Goal: Task Accomplishment & Management: Use online tool/utility

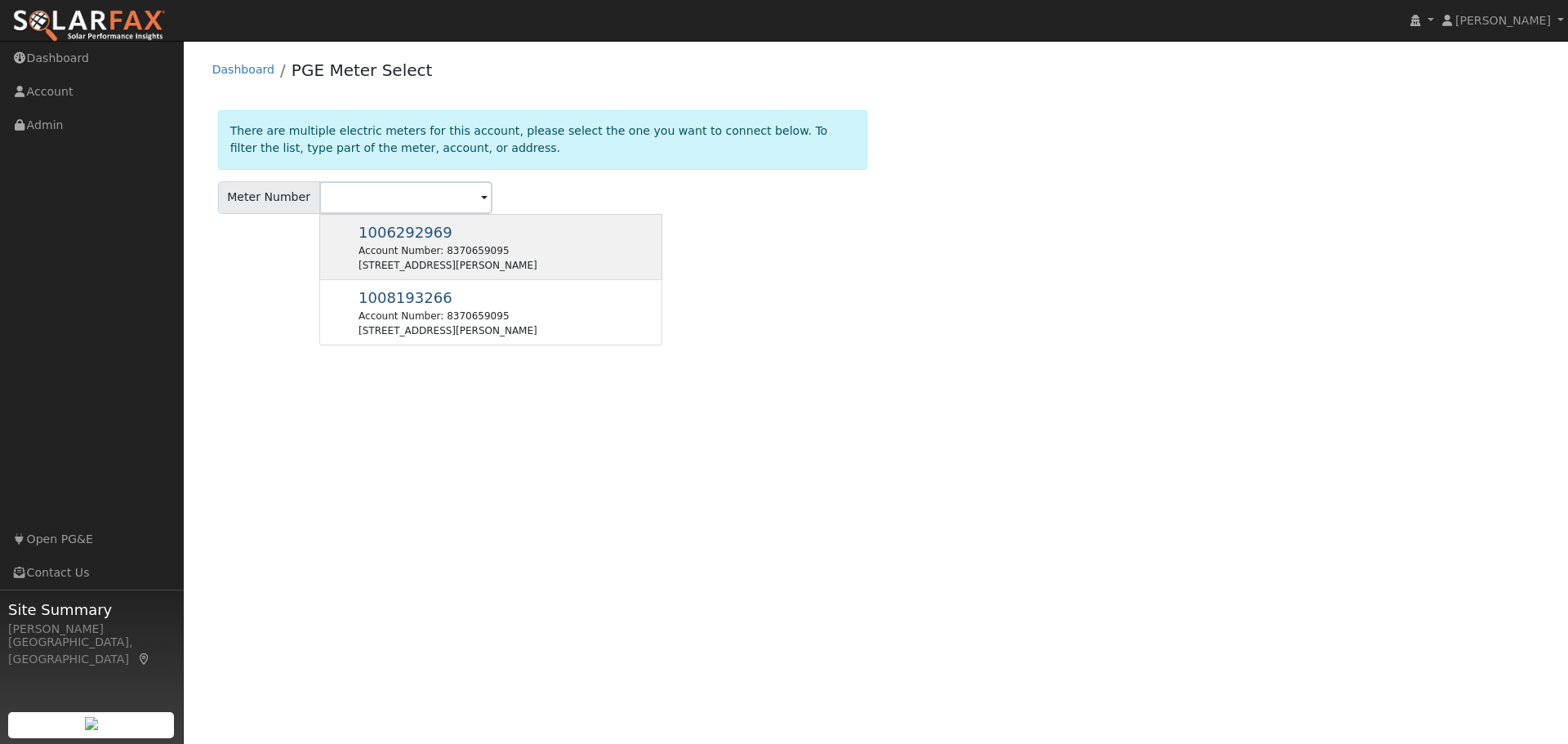
click at [371, 258] on div "[STREET_ADDRESS][PERSON_NAME]" at bounding box center [448, 265] width 179 height 15
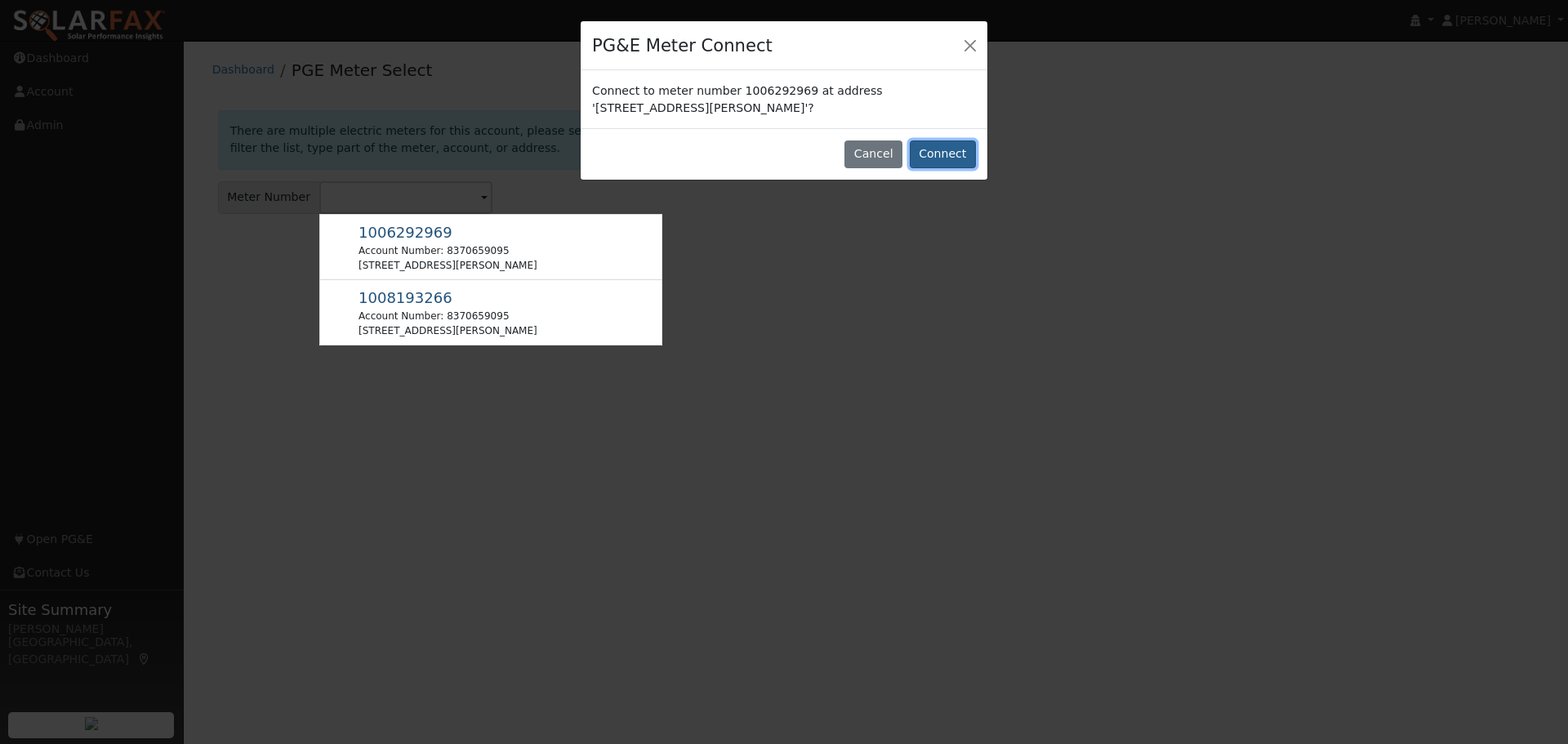
click at [943, 143] on button "Connect" at bounding box center [942, 154] width 66 height 28
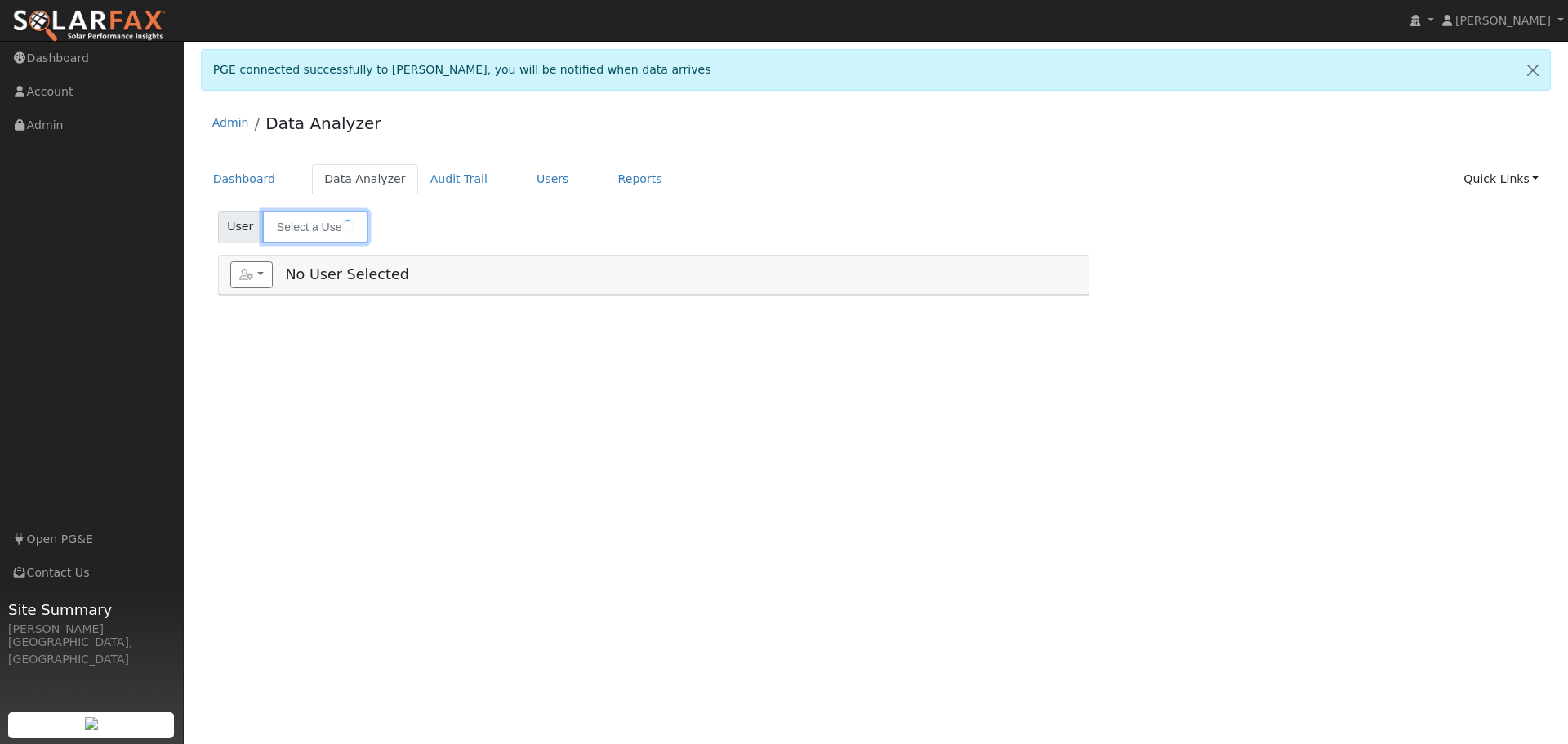
type input "[PERSON_NAME]"
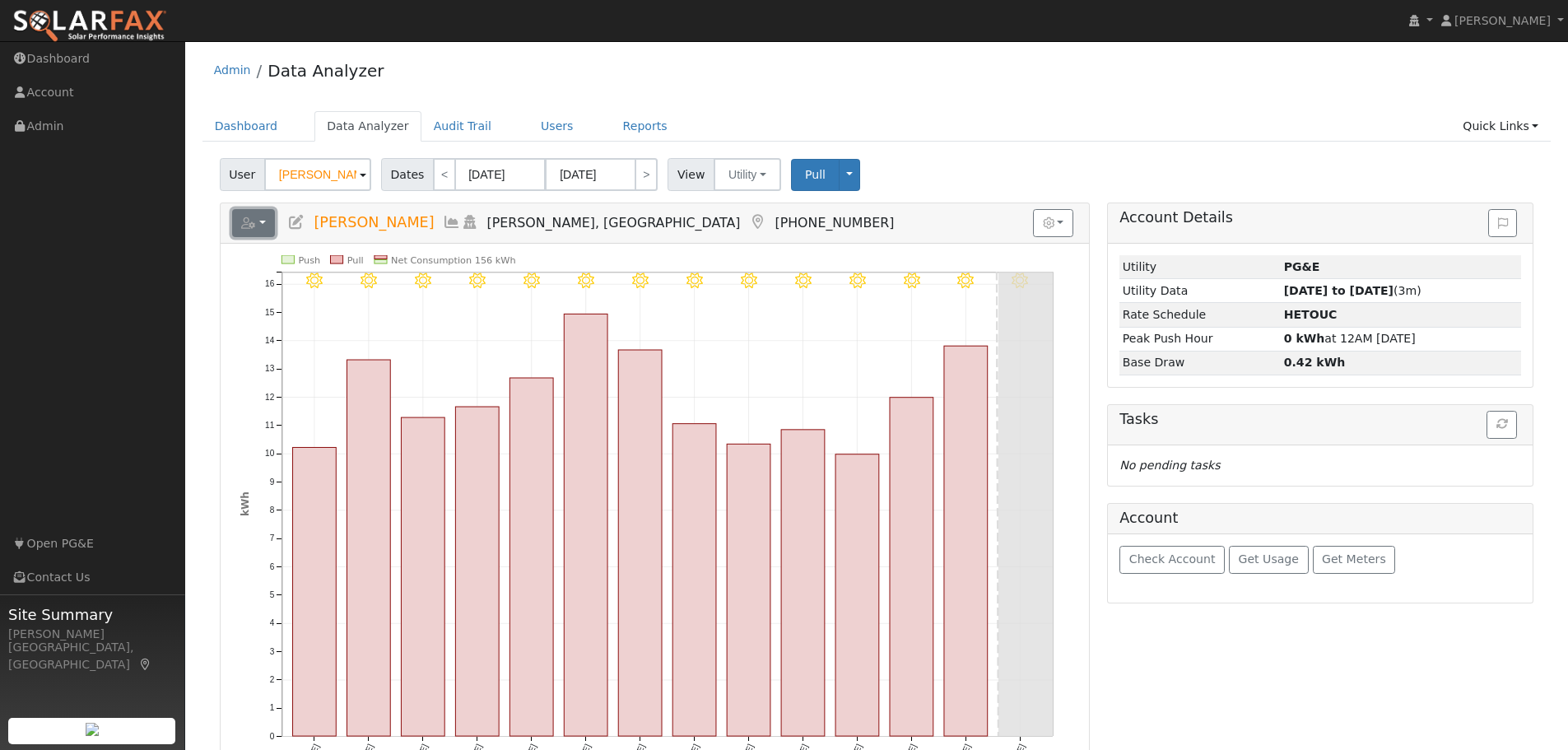
click at [262, 218] on button "button" at bounding box center [254, 222] width 44 height 28
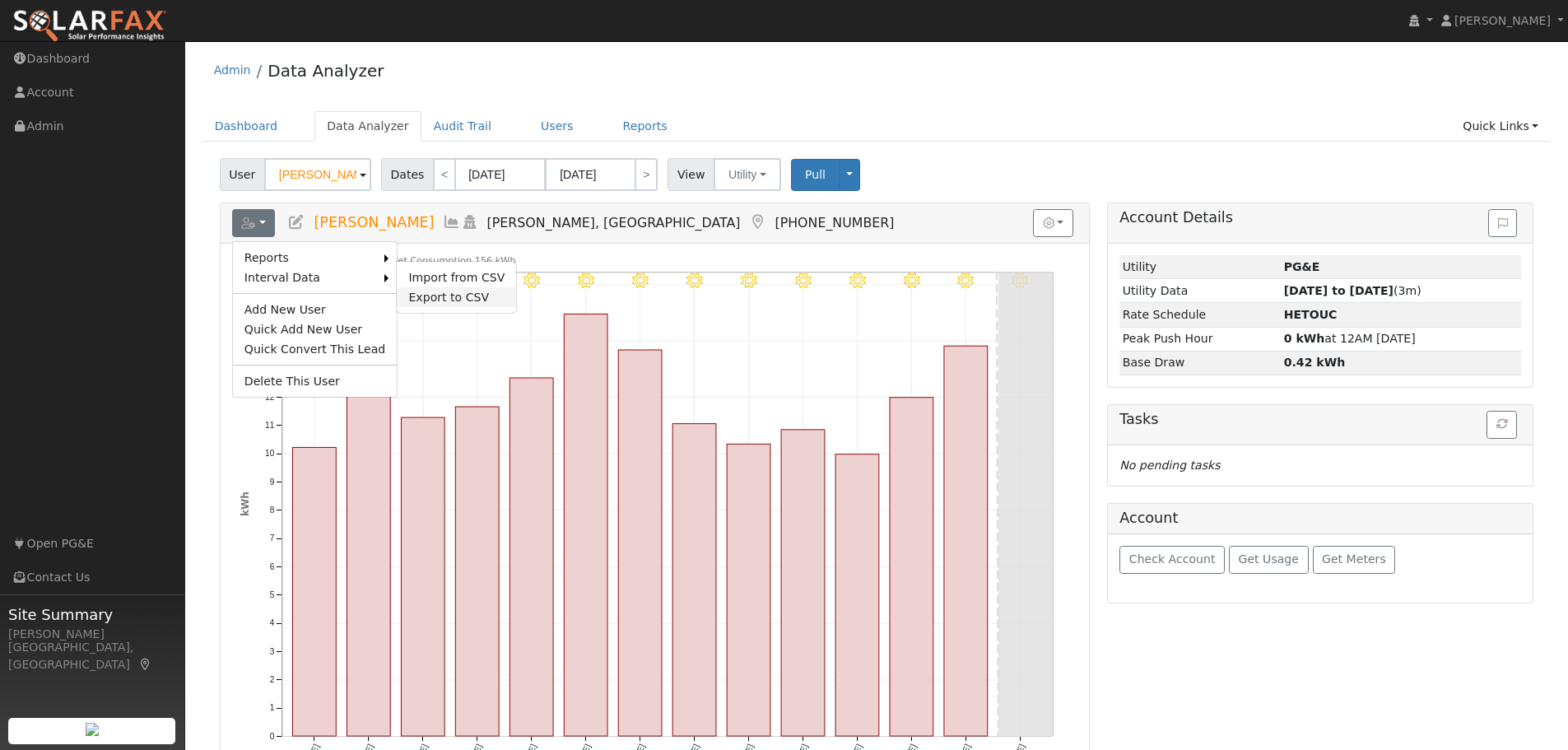
click at [442, 292] on link "Export to CSV" at bounding box center [456, 297] width 119 height 20
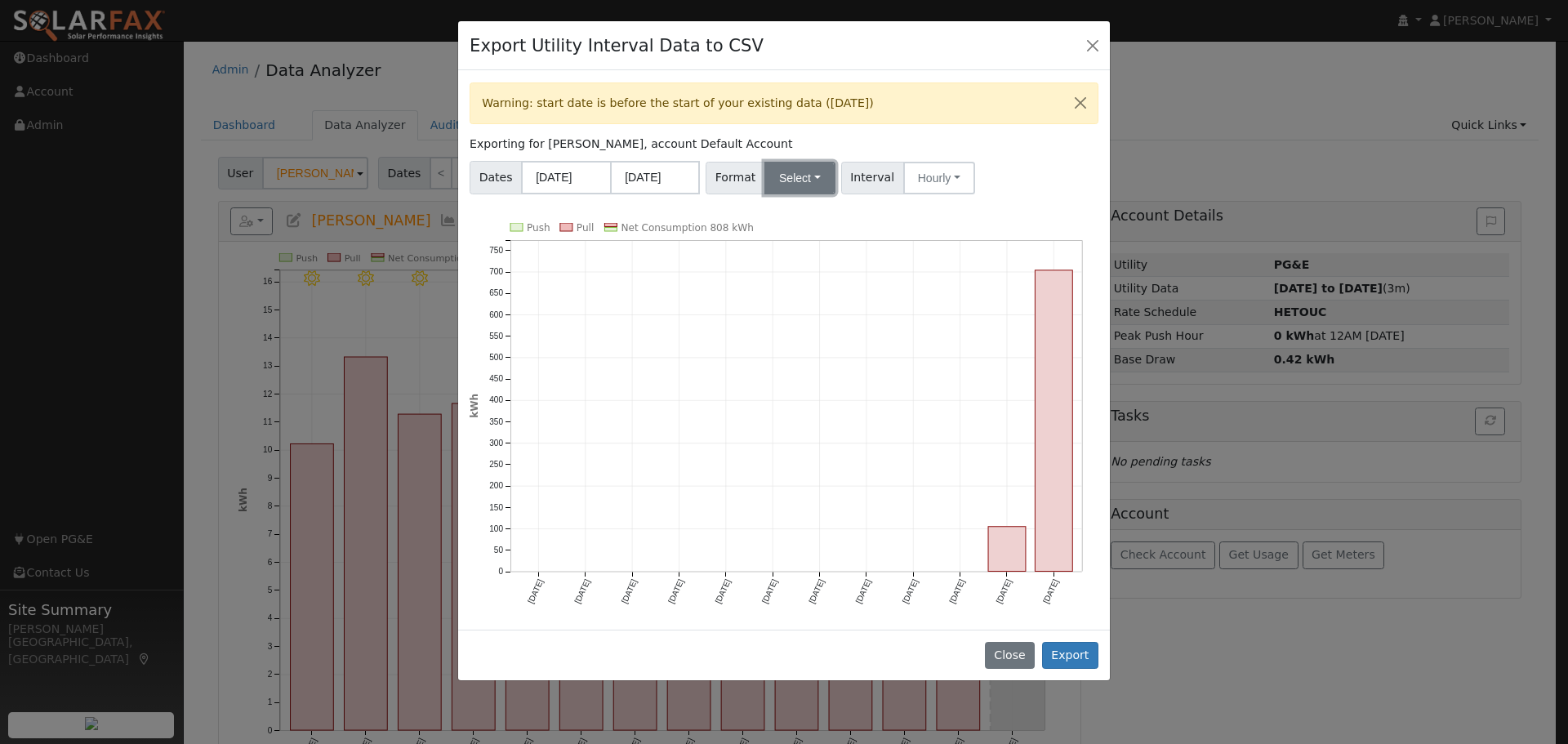
click at [792, 180] on button "Select" at bounding box center [800, 178] width 71 height 33
click at [796, 211] on link "Generic" at bounding box center [818, 214] width 117 height 23
click at [1080, 651] on button "Export" at bounding box center [1070, 655] width 56 height 28
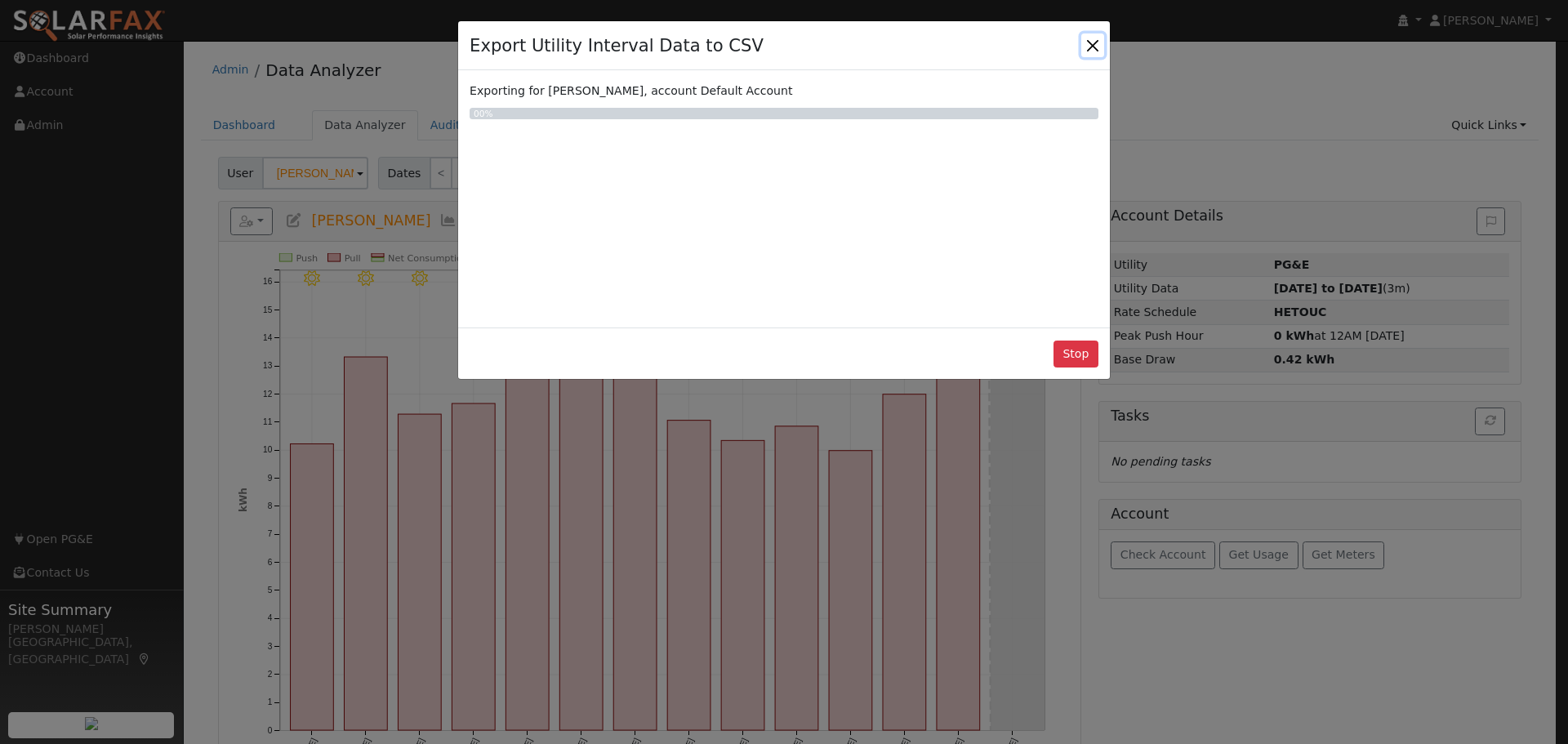
click at [1092, 46] on button "Close" at bounding box center [1093, 45] width 23 height 23
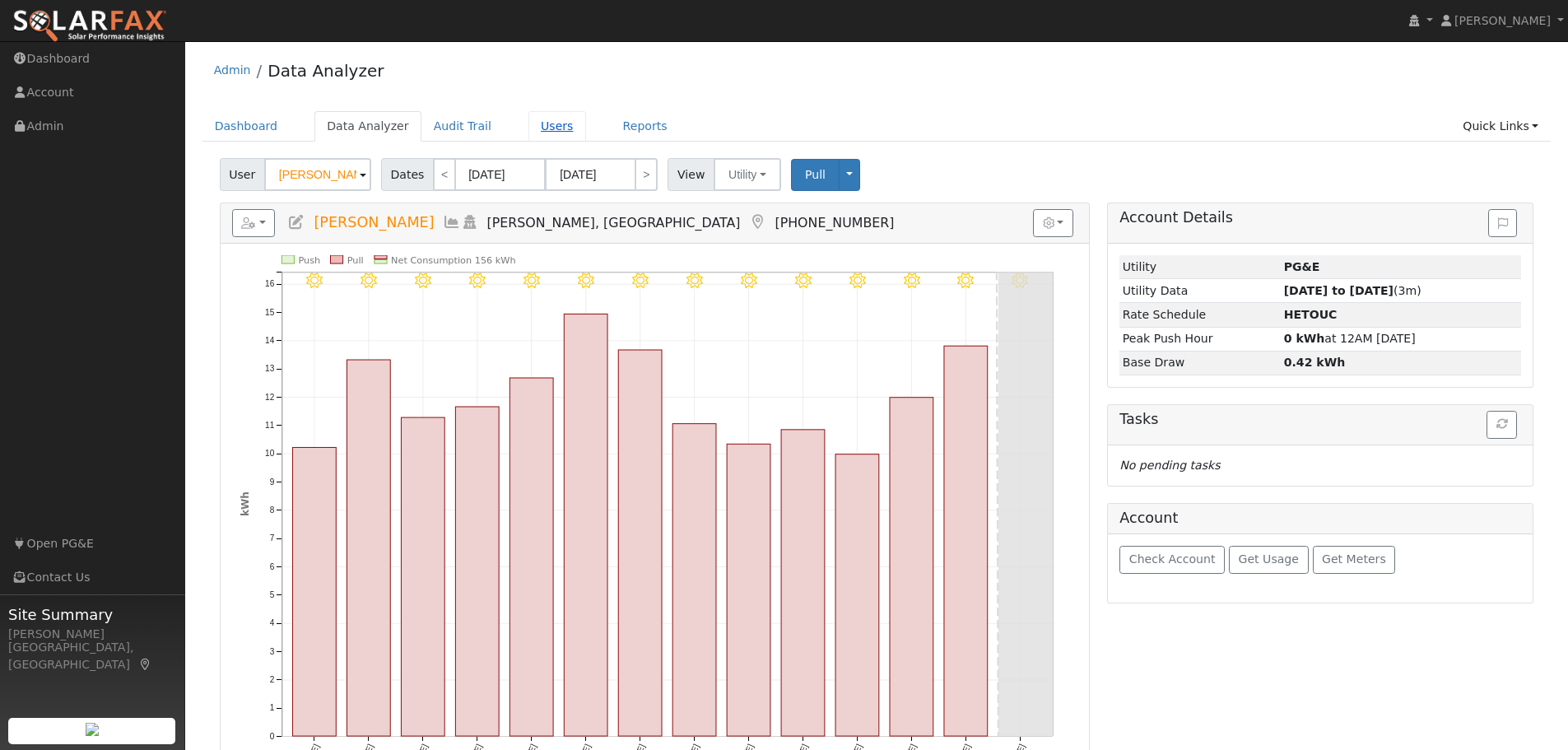
click at [528, 123] on link "Users" at bounding box center [557, 126] width 57 height 31
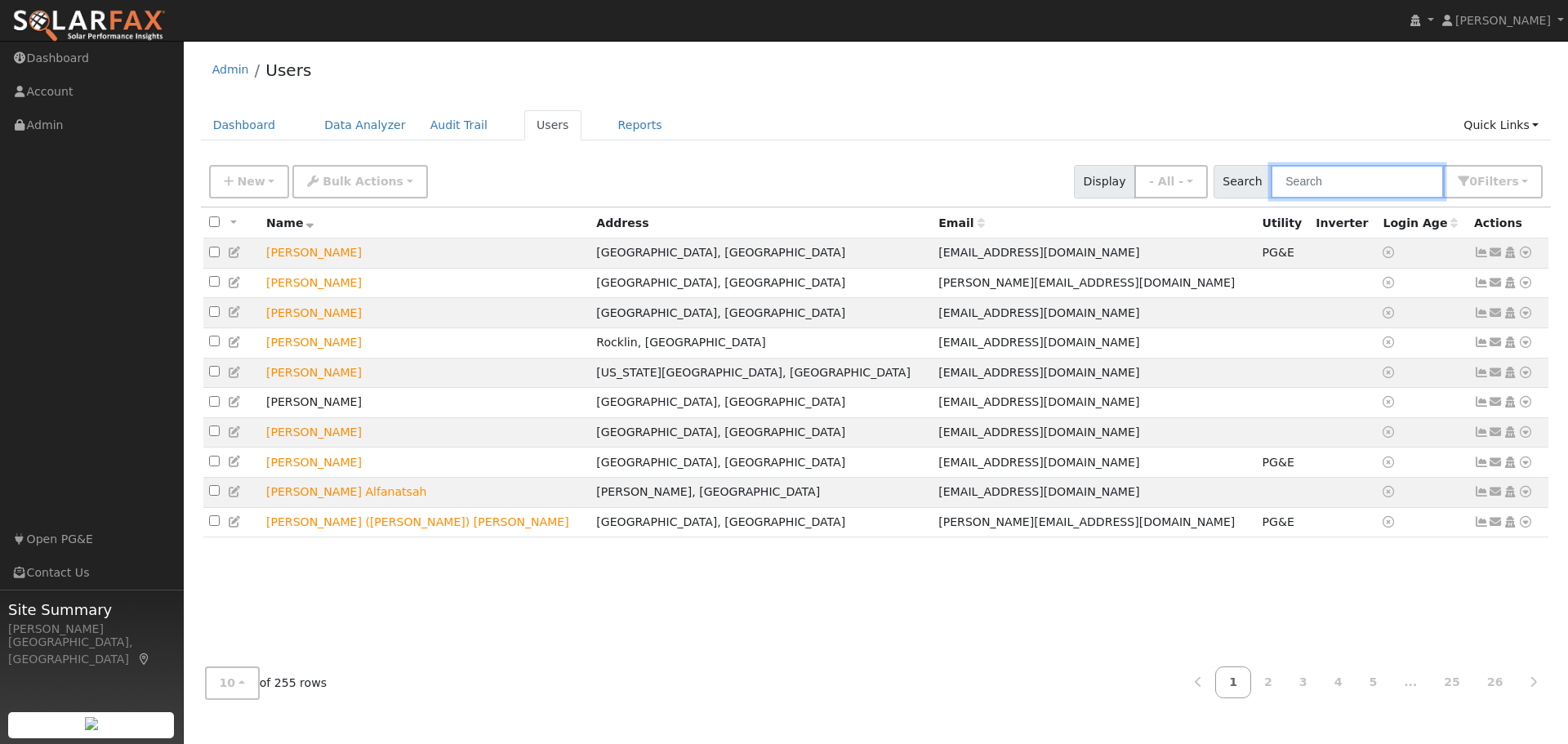
click at [1334, 182] on input "text" at bounding box center [1357, 182] width 174 height 34
type input "iqra"
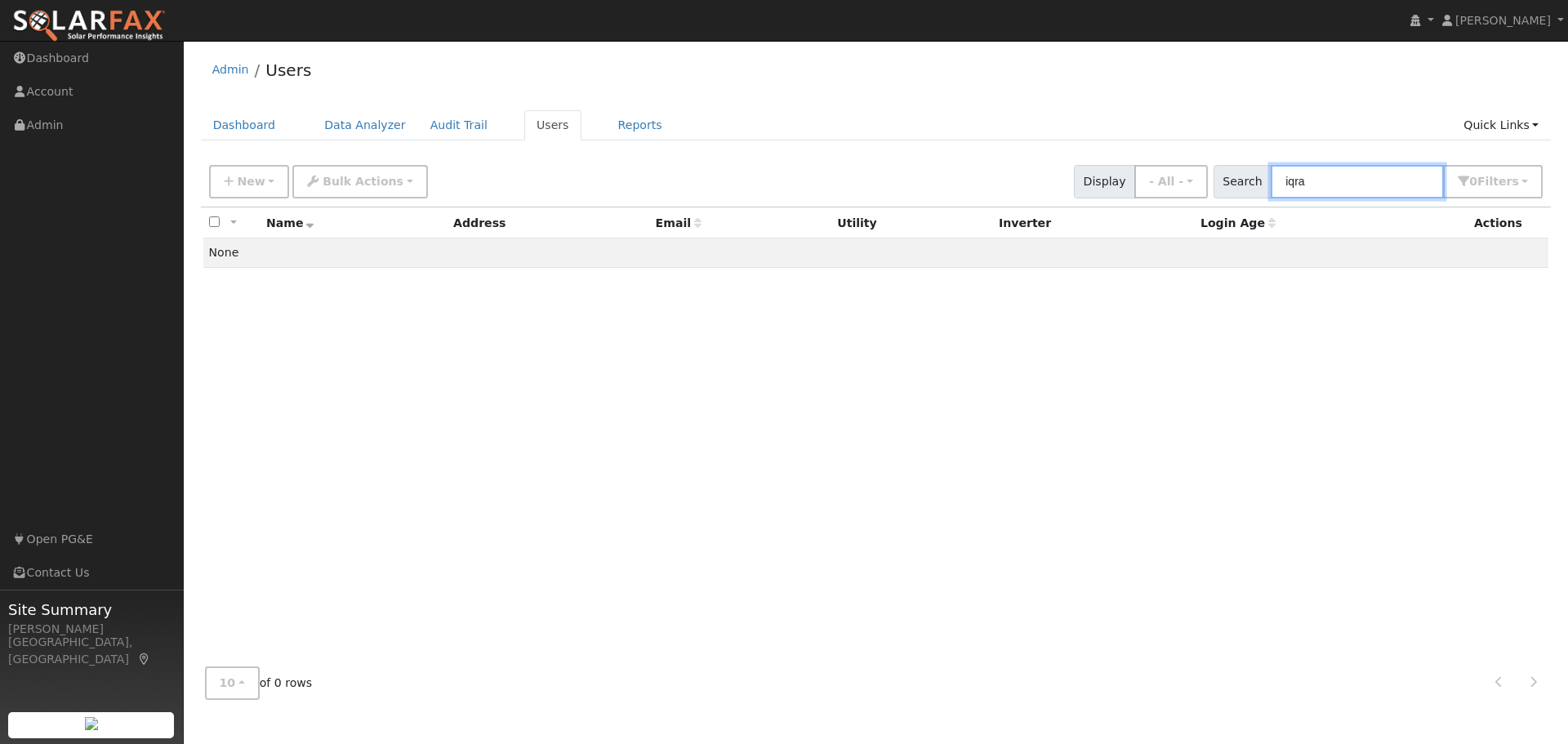
drag, startPoint x: 1337, startPoint y: 182, endPoint x: 1247, endPoint y: 182, distance: 90.0
click at [1247, 182] on div "Search iqra 0 Filter s My accounts Role Show - All - Show Leads Admin Billing A…" at bounding box center [1378, 182] width 330 height 34
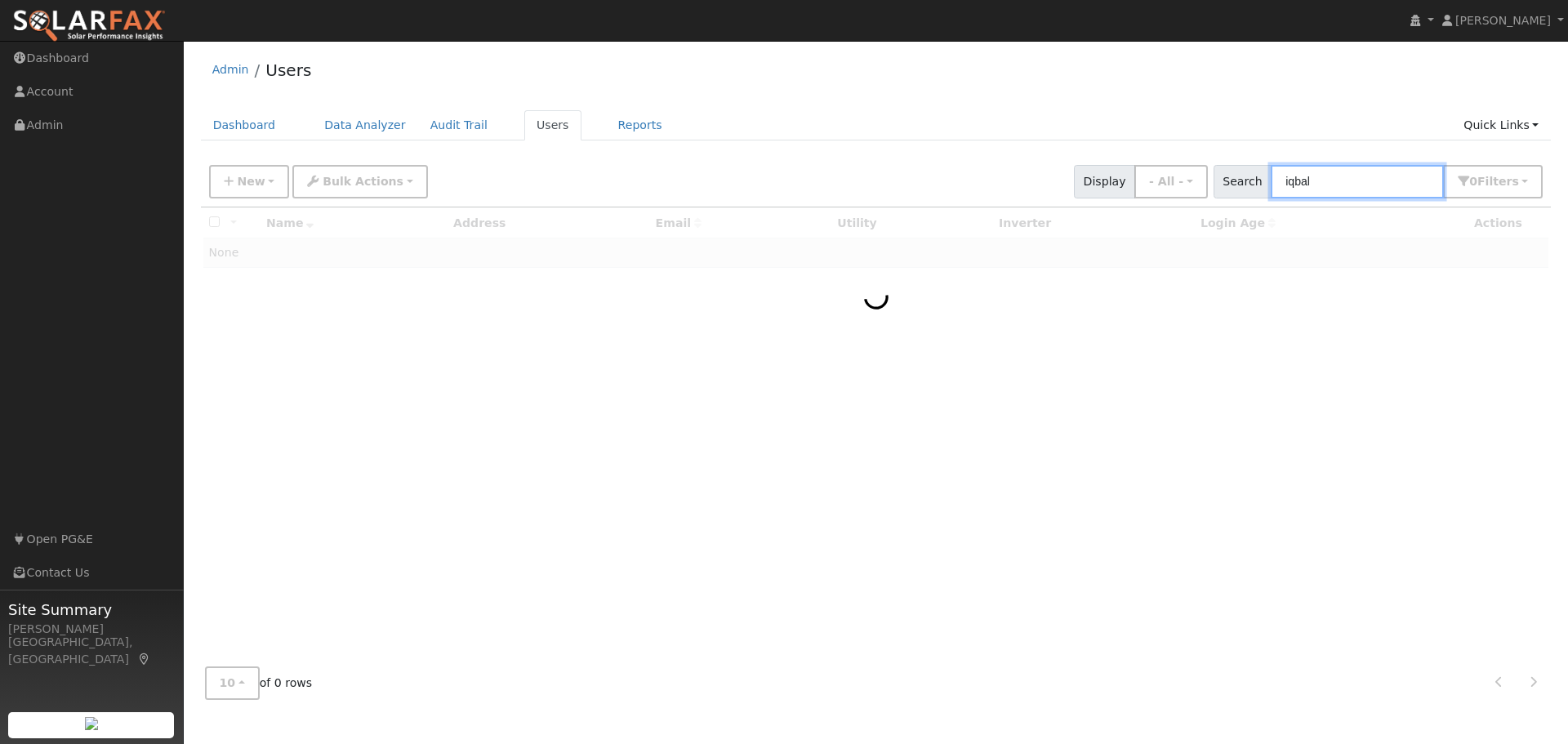
type input "iqbal"
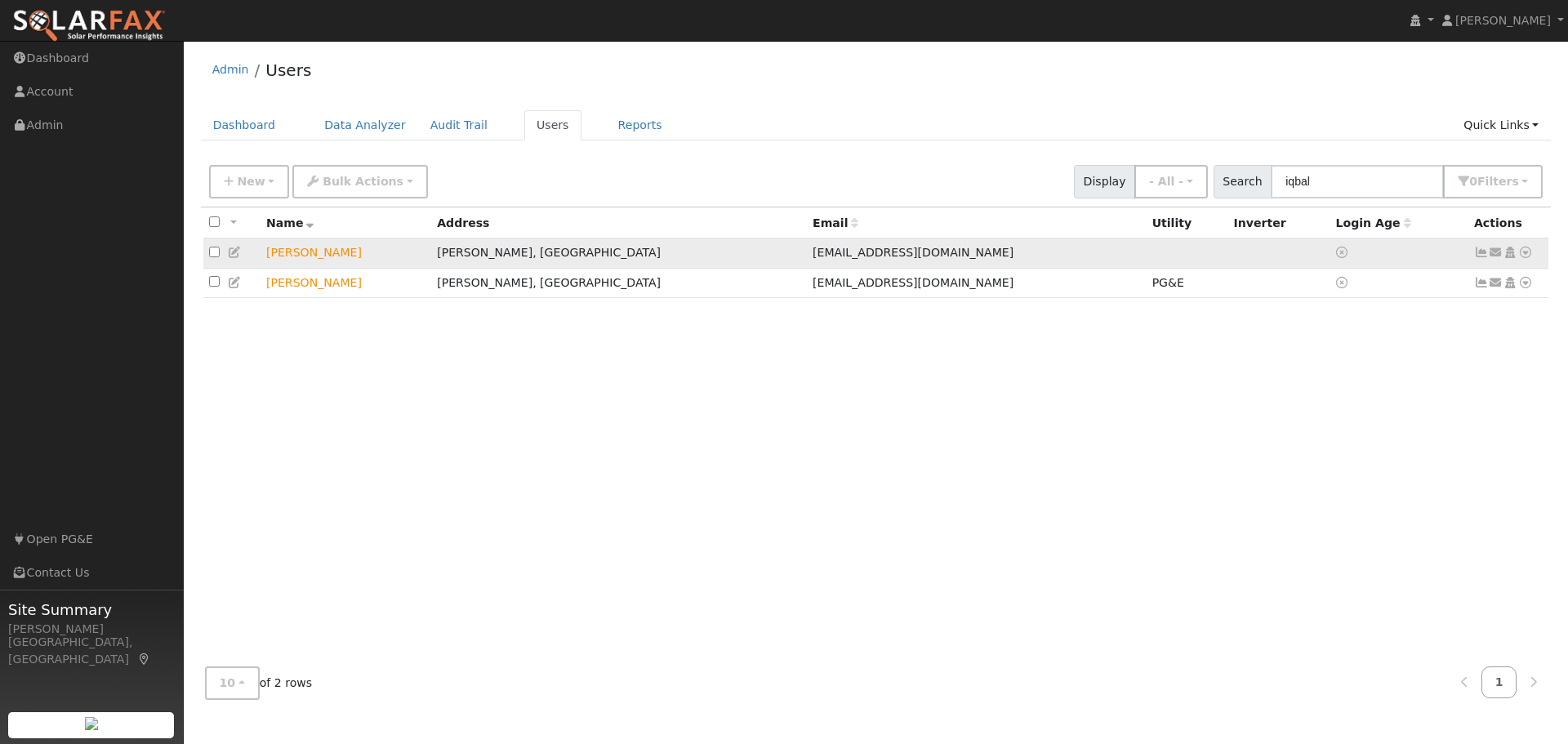
click at [1526, 255] on icon at bounding box center [1525, 252] width 15 height 12
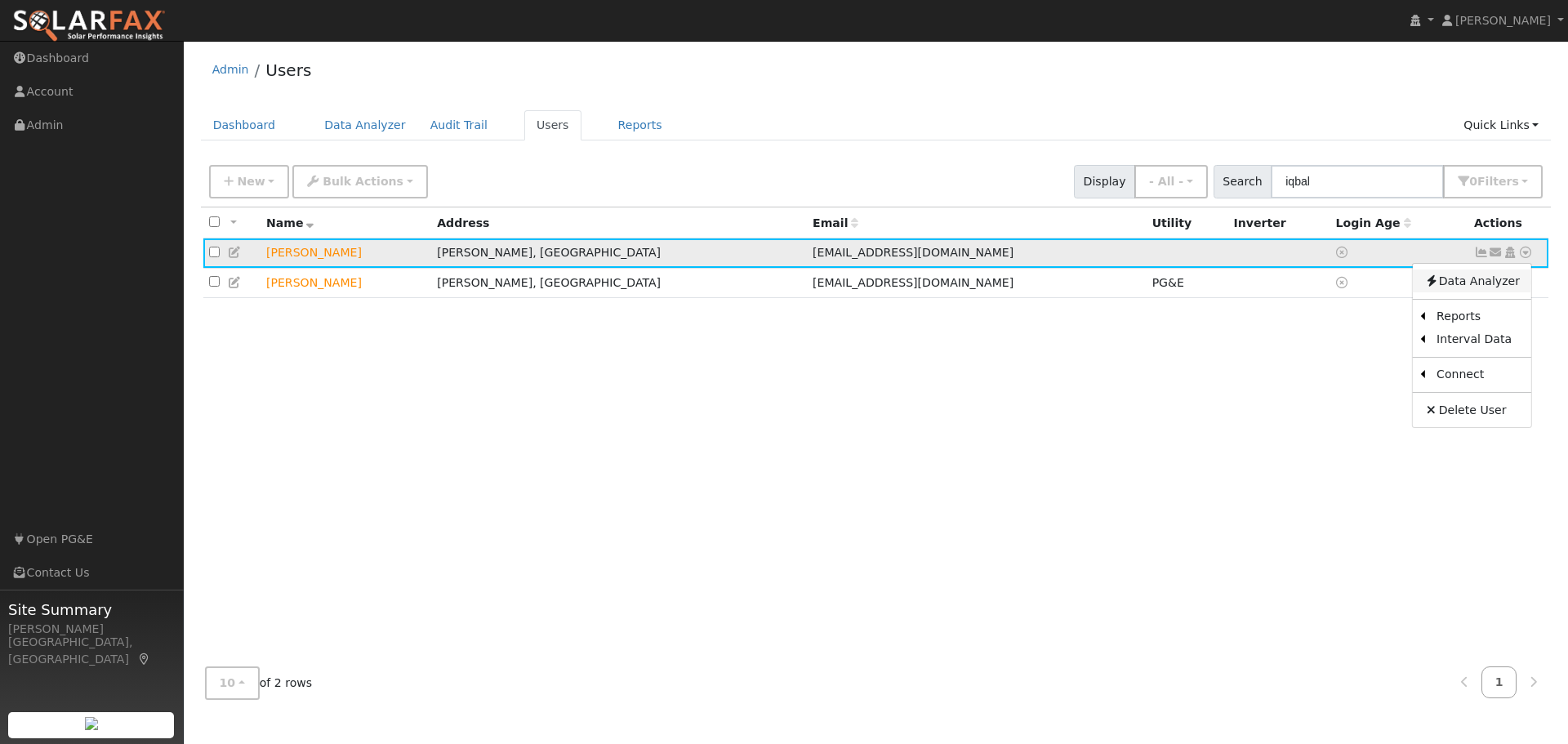
click at [1462, 282] on link "Data Analyzer" at bounding box center [1471, 281] width 118 height 23
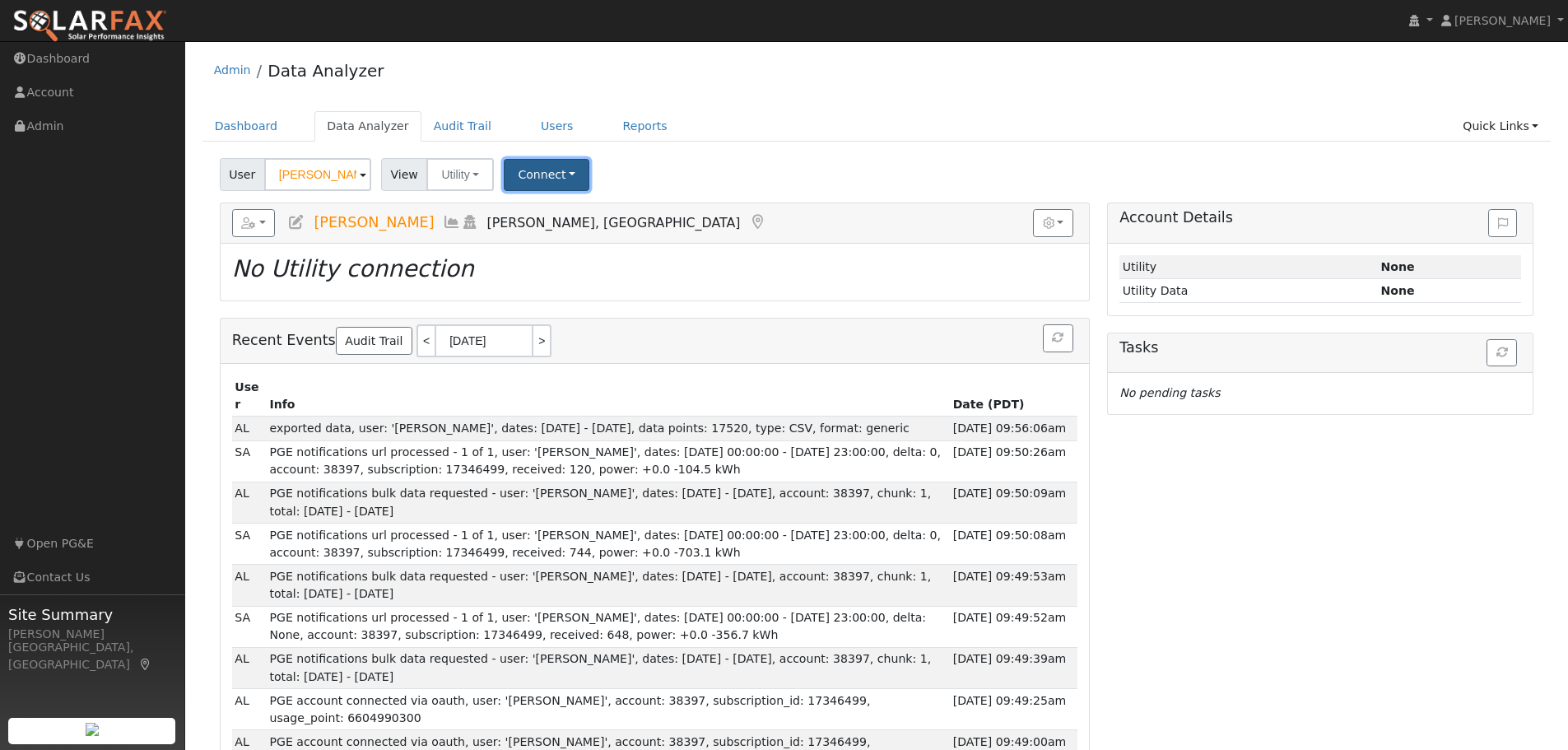
click at [534, 172] on button "Connect" at bounding box center [545, 175] width 85 height 32
click at [543, 214] on link "Select a Provider" at bounding box center [569, 211] width 128 height 23
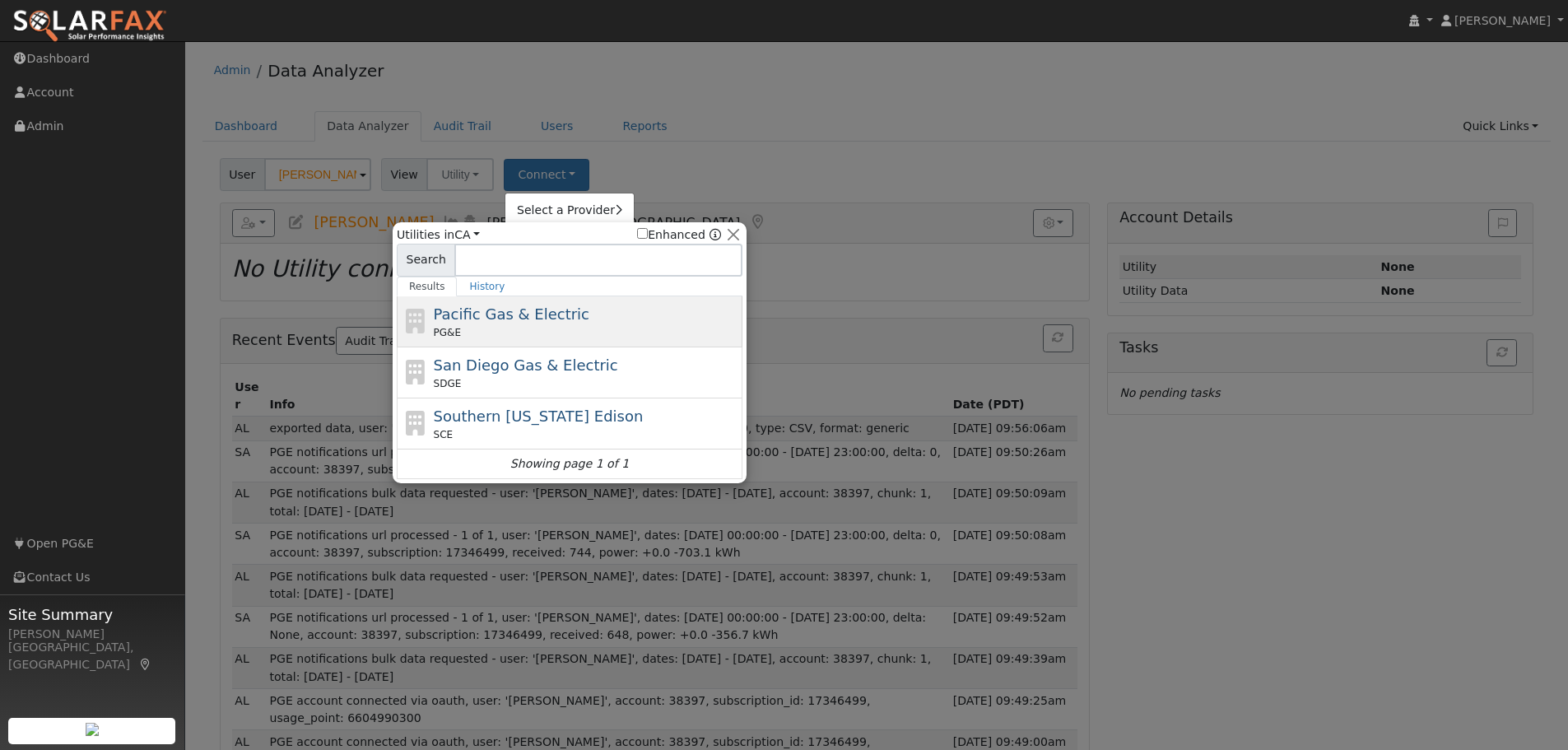
click at [566, 326] on div "PG&E" at bounding box center [587, 332] width 305 height 15
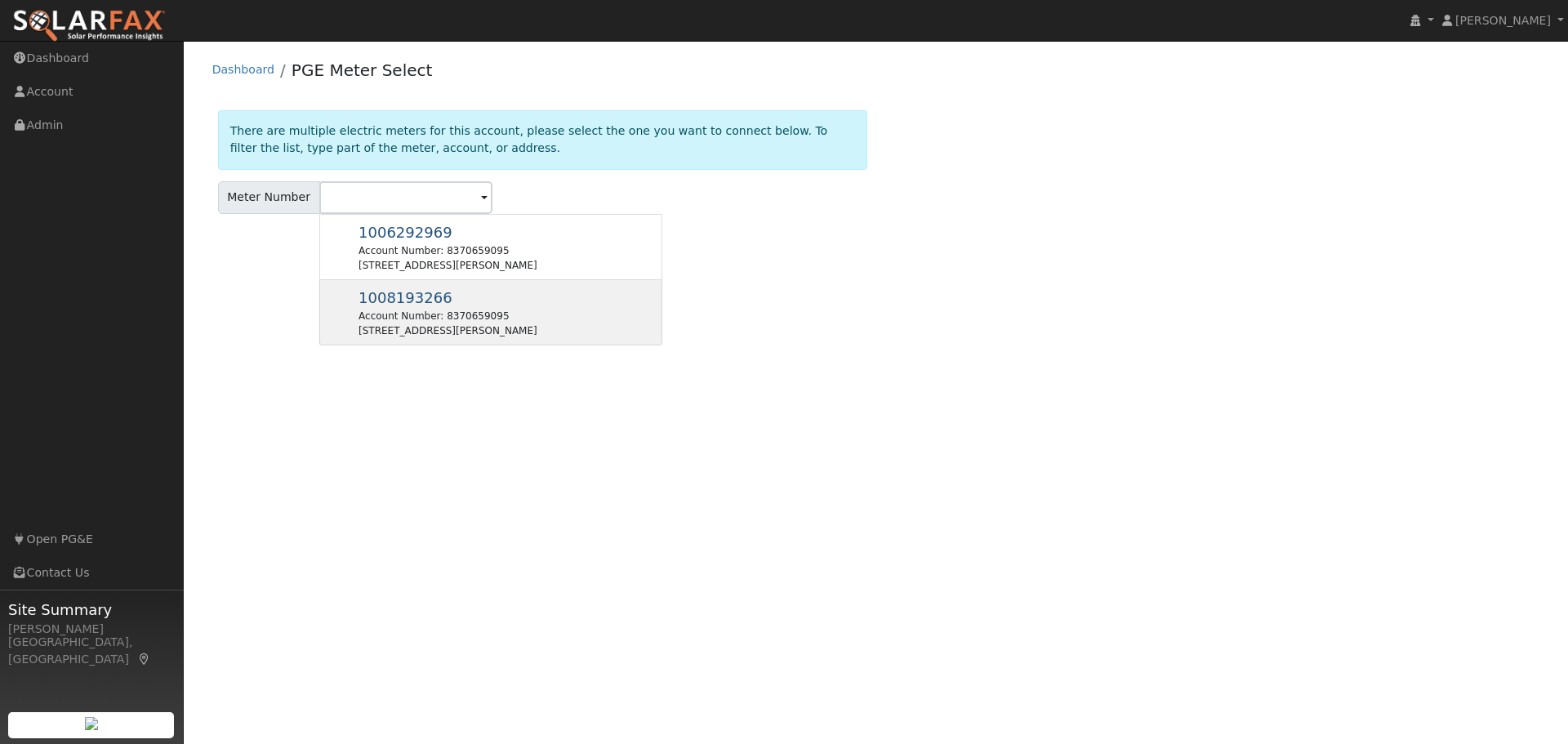
click at [381, 305] on span "1008193266" at bounding box center [406, 297] width 94 height 17
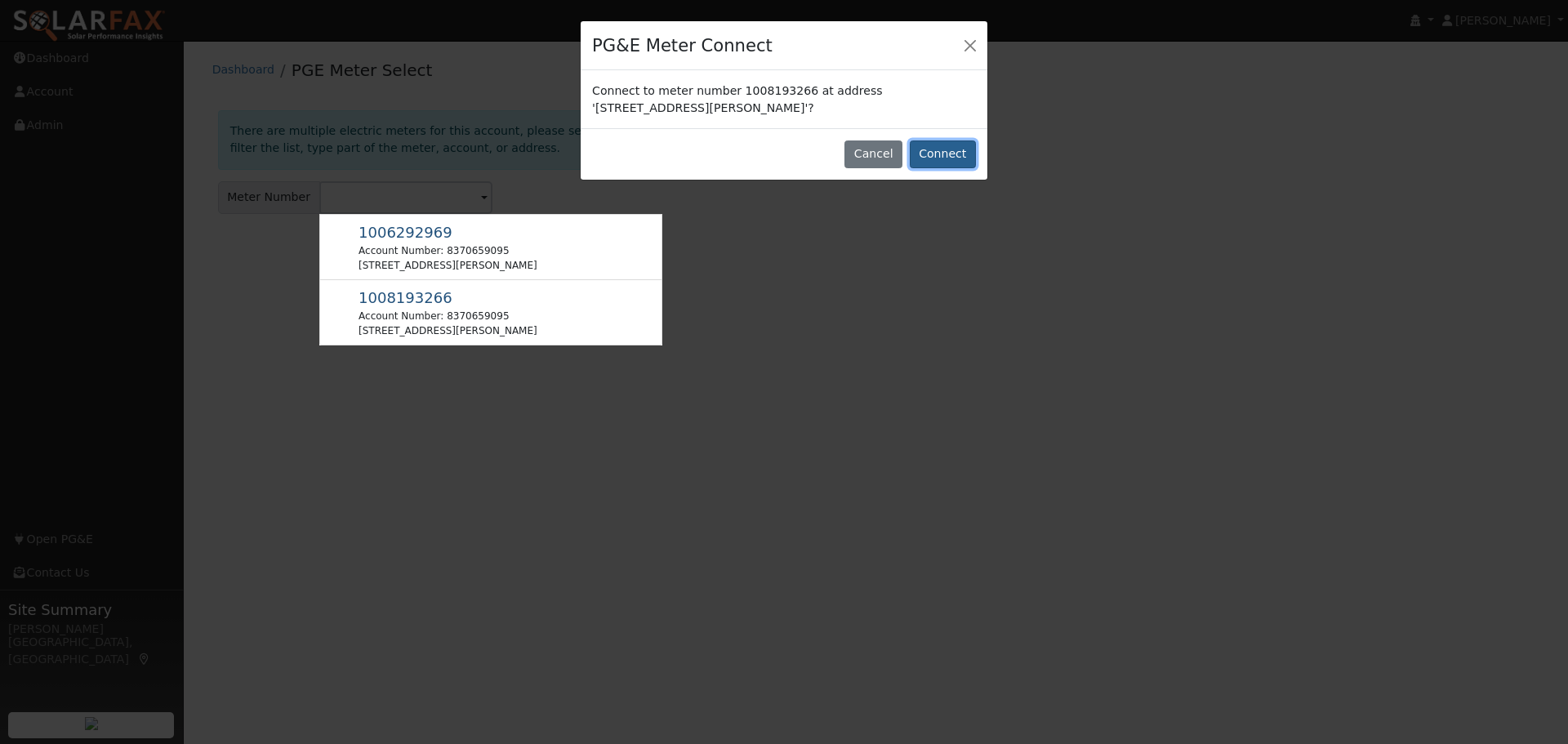
click at [942, 154] on button "Connect" at bounding box center [942, 154] width 66 height 28
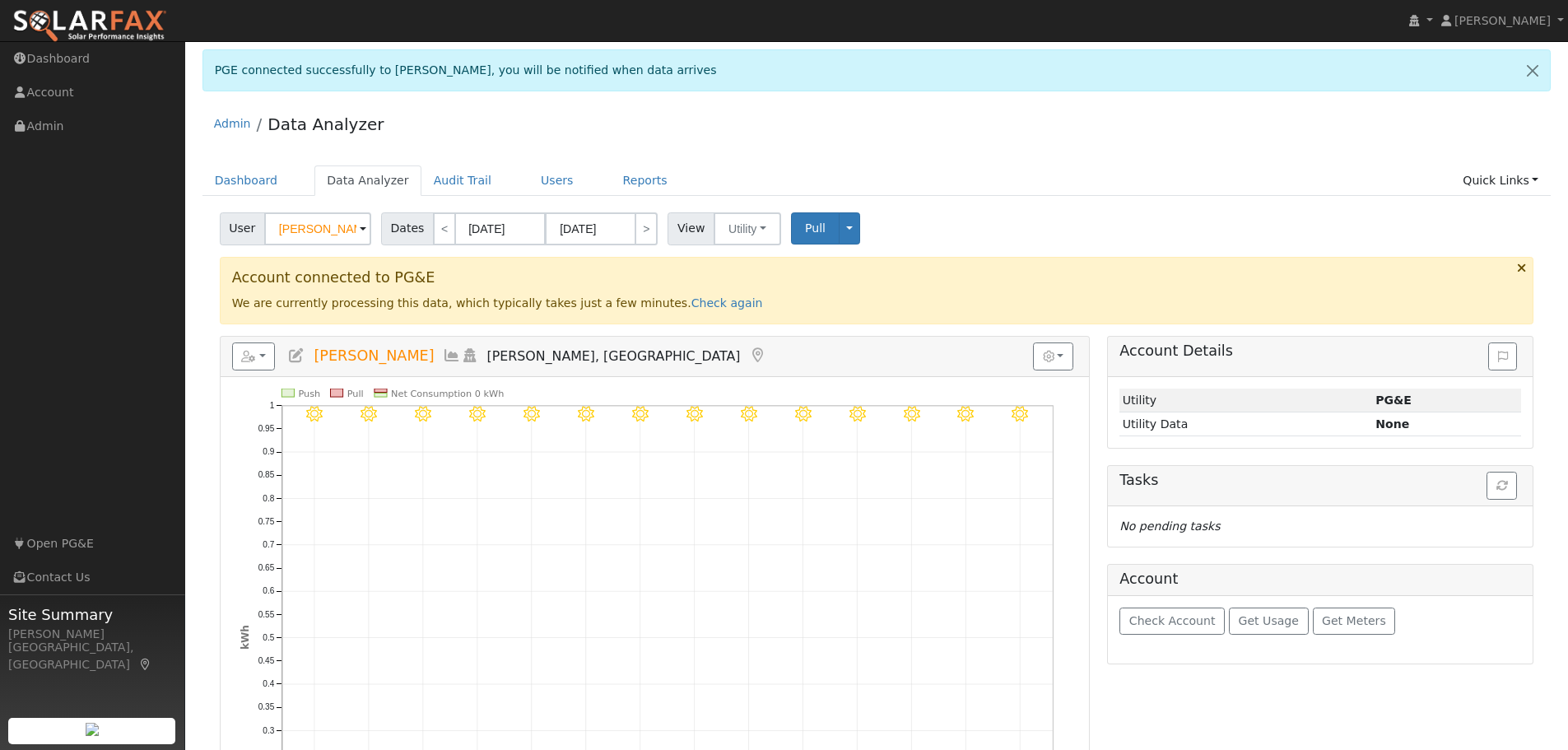
scroll to position [137, 0]
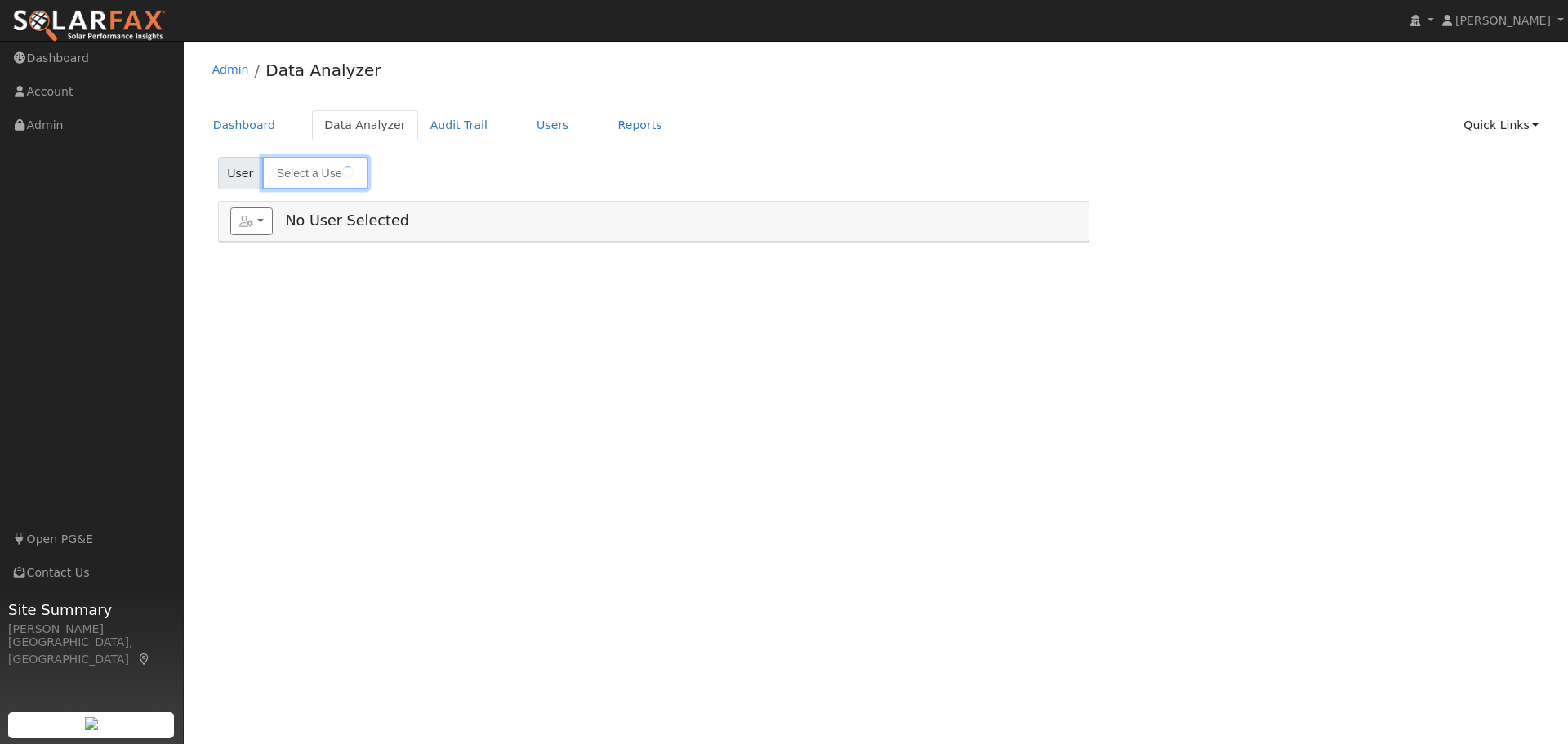
type input "[PERSON_NAME]"
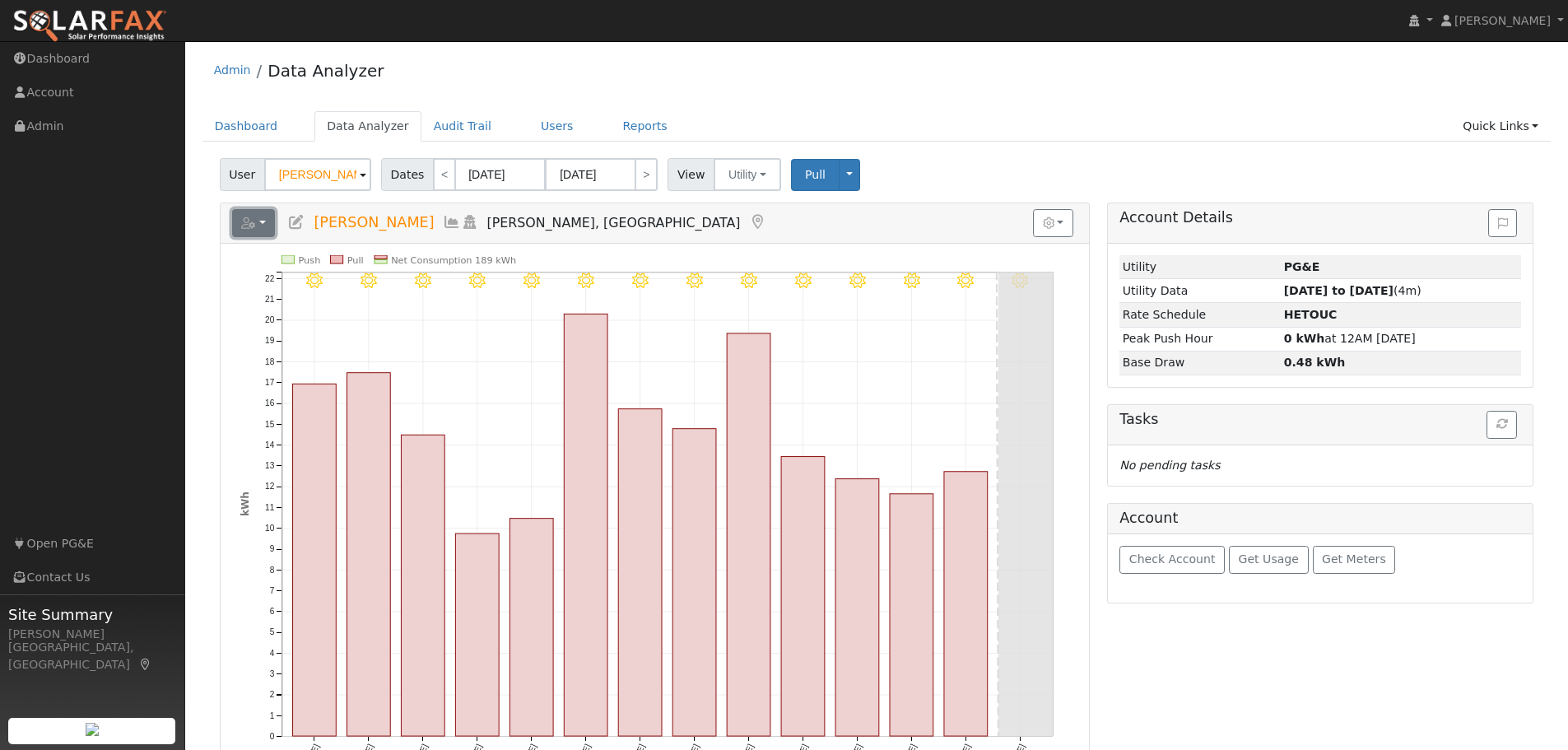
click at [249, 227] on icon "button" at bounding box center [248, 222] width 15 height 12
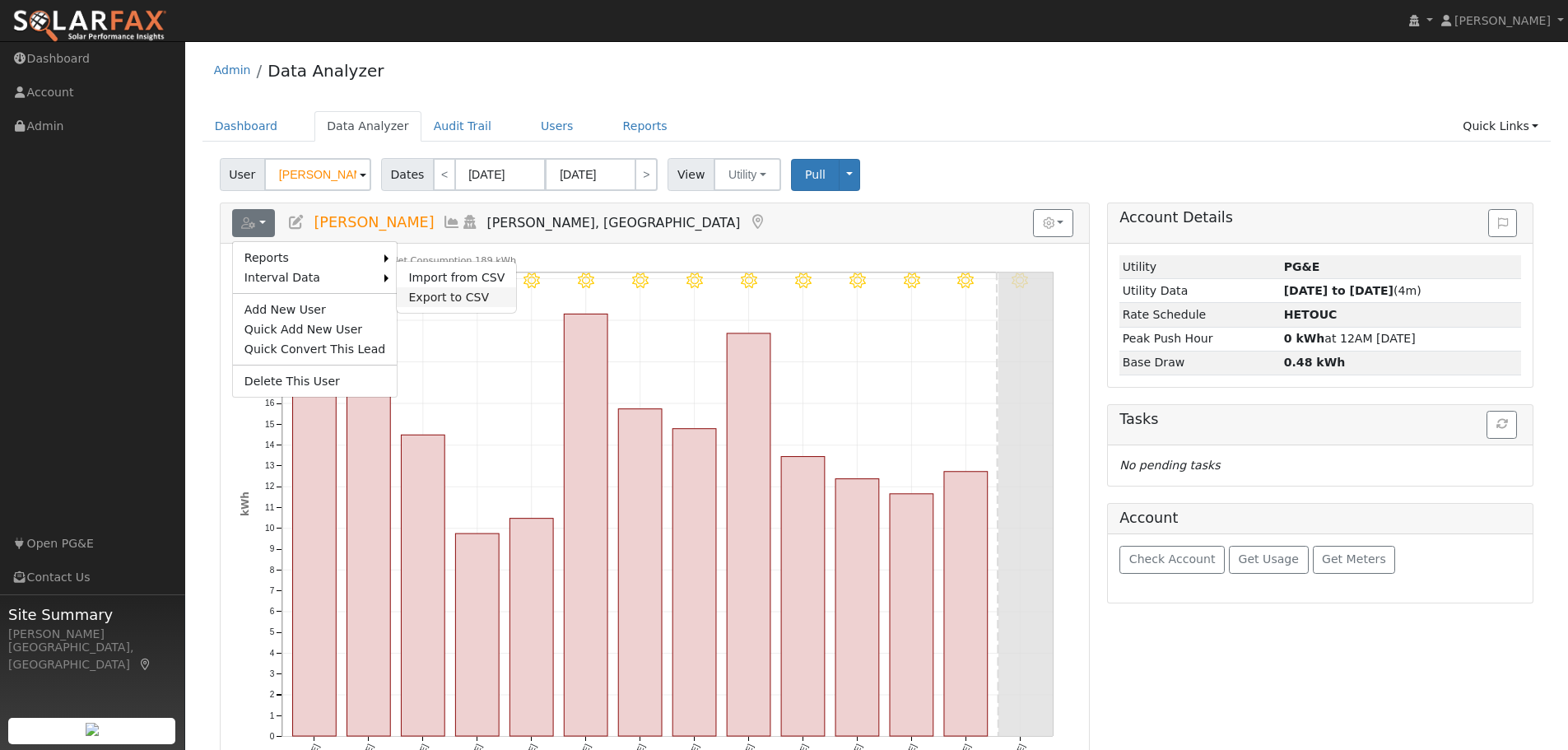
click at [448, 298] on link "Export to CSV" at bounding box center [456, 297] width 119 height 20
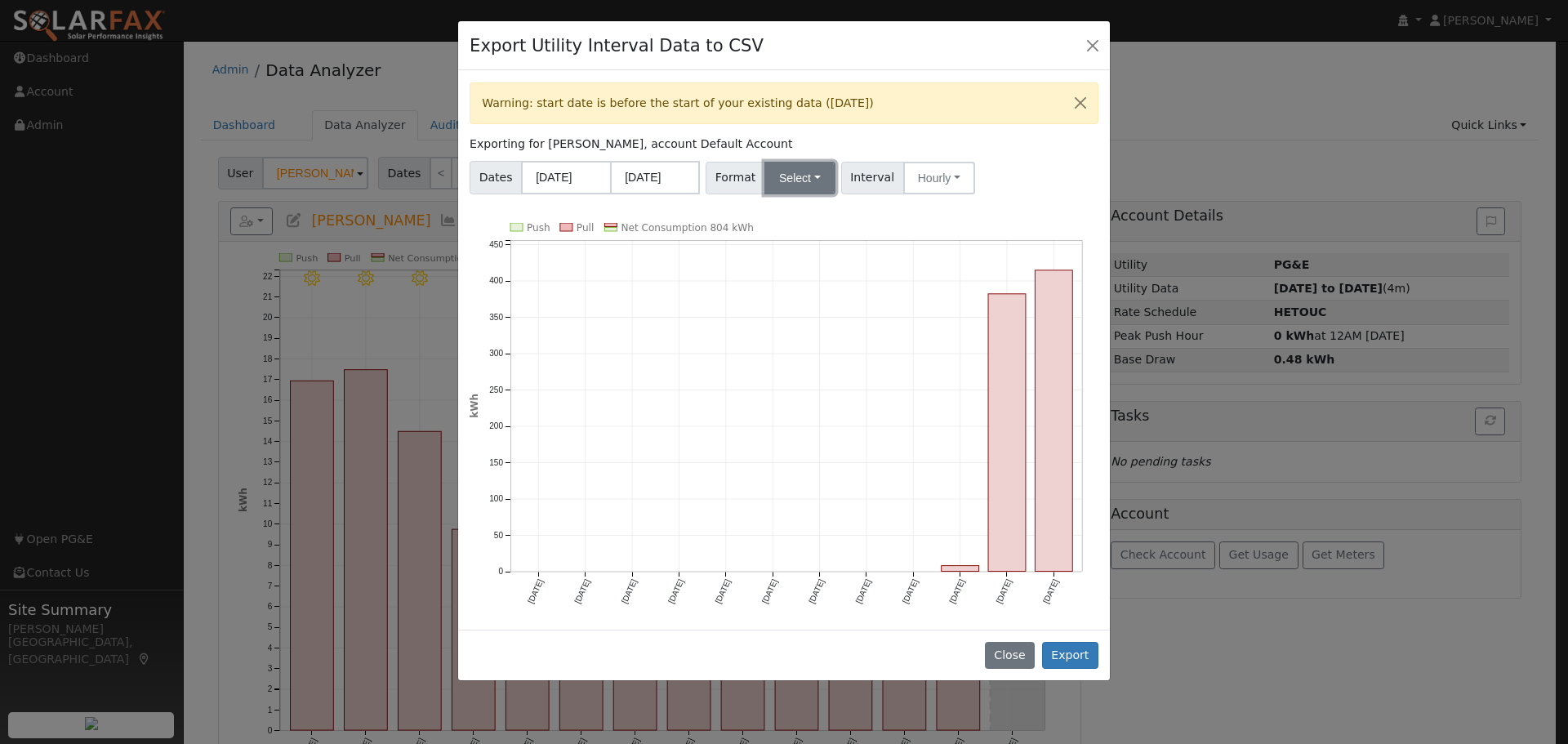
click at [794, 175] on button "Select" at bounding box center [800, 178] width 71 height 33
click at [803, 236] on link "PG&E" at bounding box center [818, 237] width 117 height 23
click at [806, 182] on button "PG&E" at bounding box center [800, 178] width 71 height 33
click at [791, 218] on link "Generic" at bounding box center [818, 214] width 117 height 23
click at [1079, 642] on button "Export" at bounding box center [1070, 655] width 56 height 28
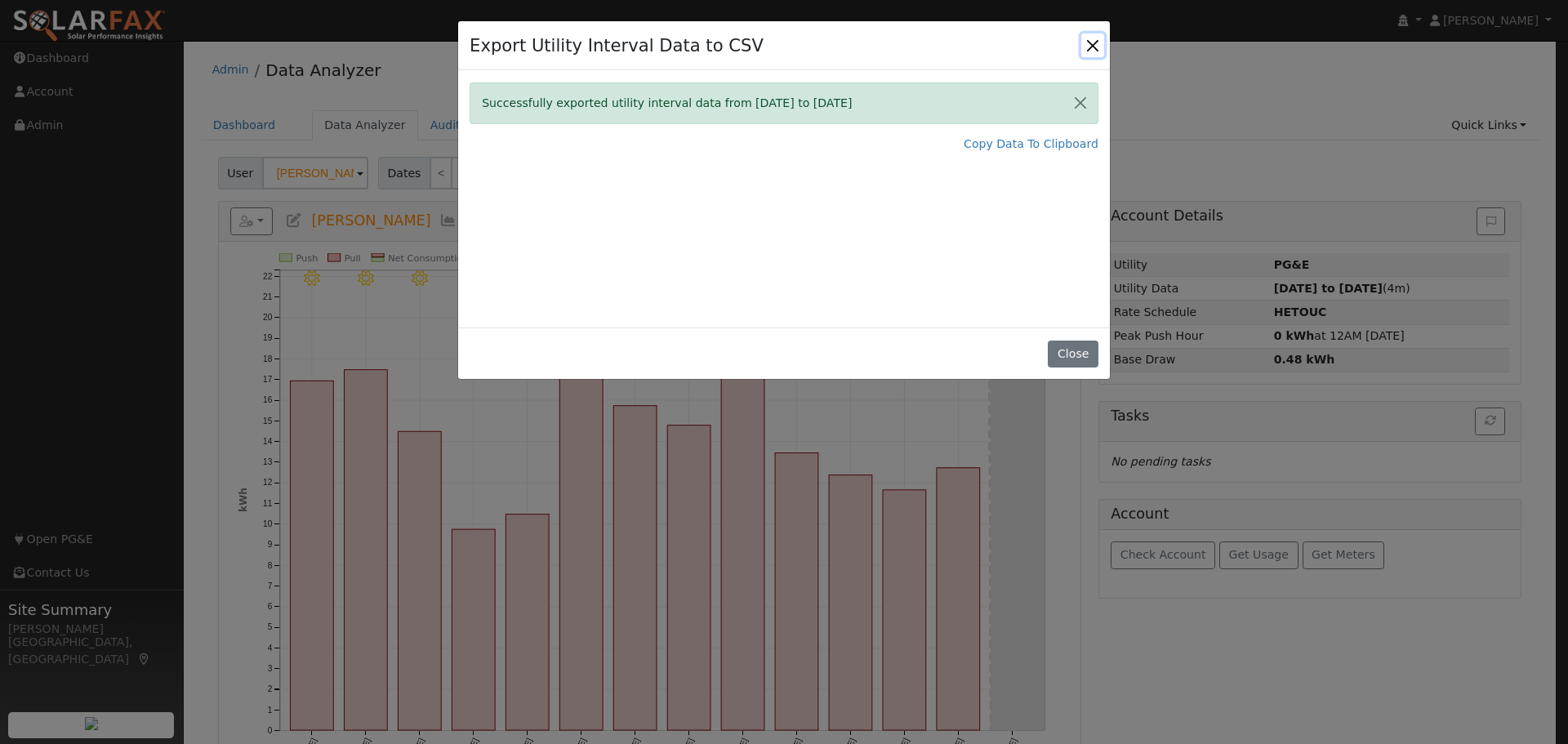
click at [1094, 49] on button "Close" at bounding box center [1093, 45] width 23 height 23
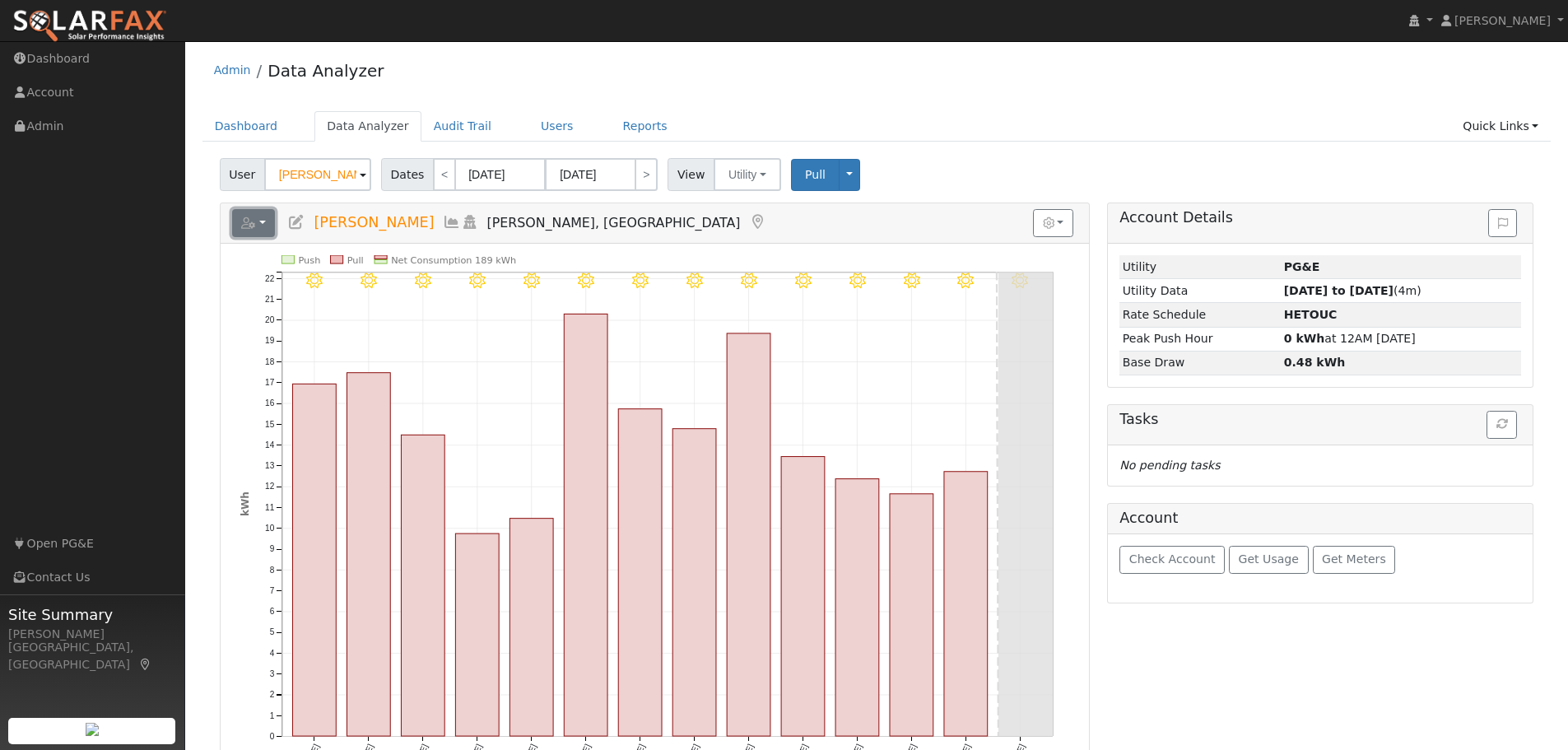
click at [263, 227] on button "button" at bounding box center [254, 222] width 44 height 28
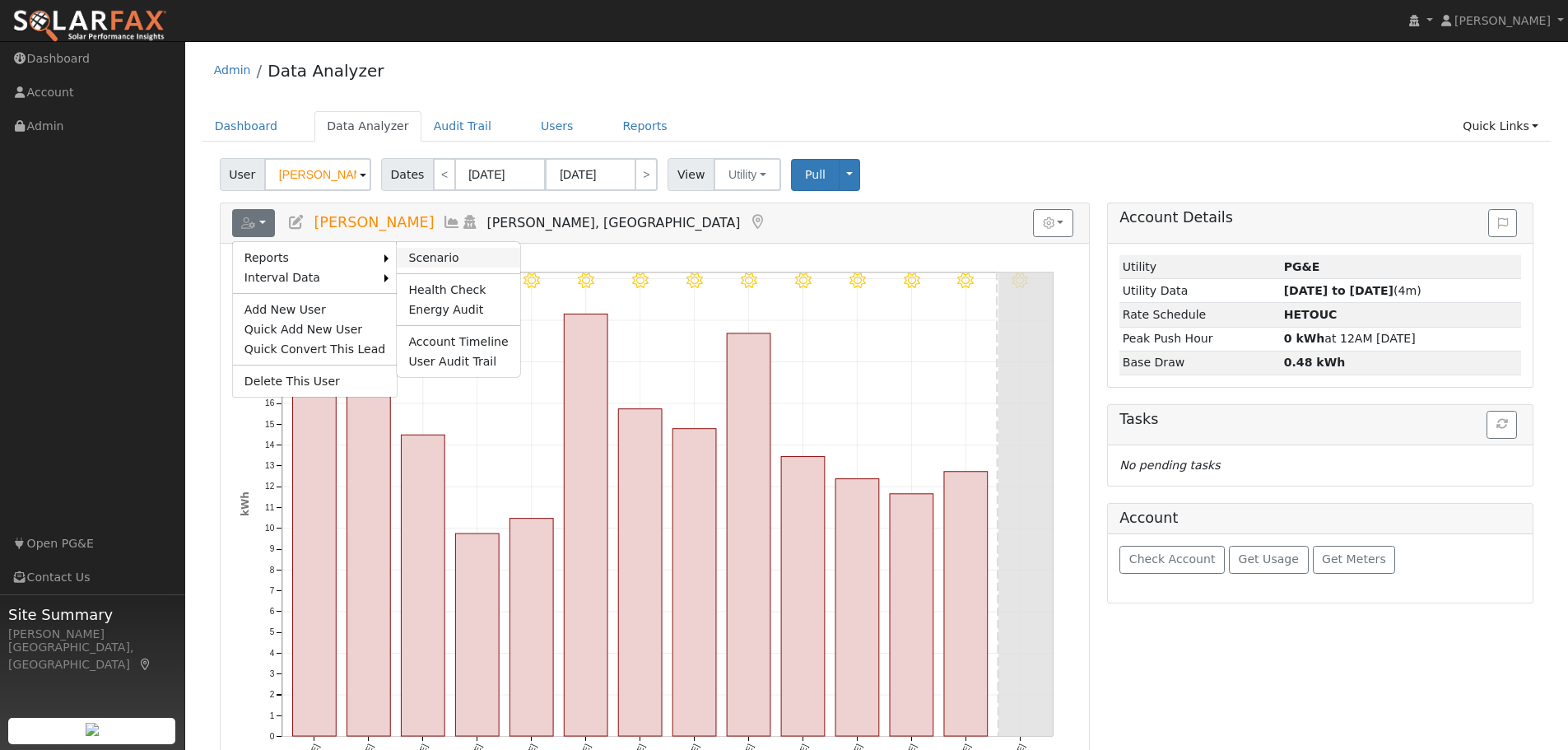
click at [448, 249] on link "Scenario" at bounding box center [457, 257] width 123 height 20
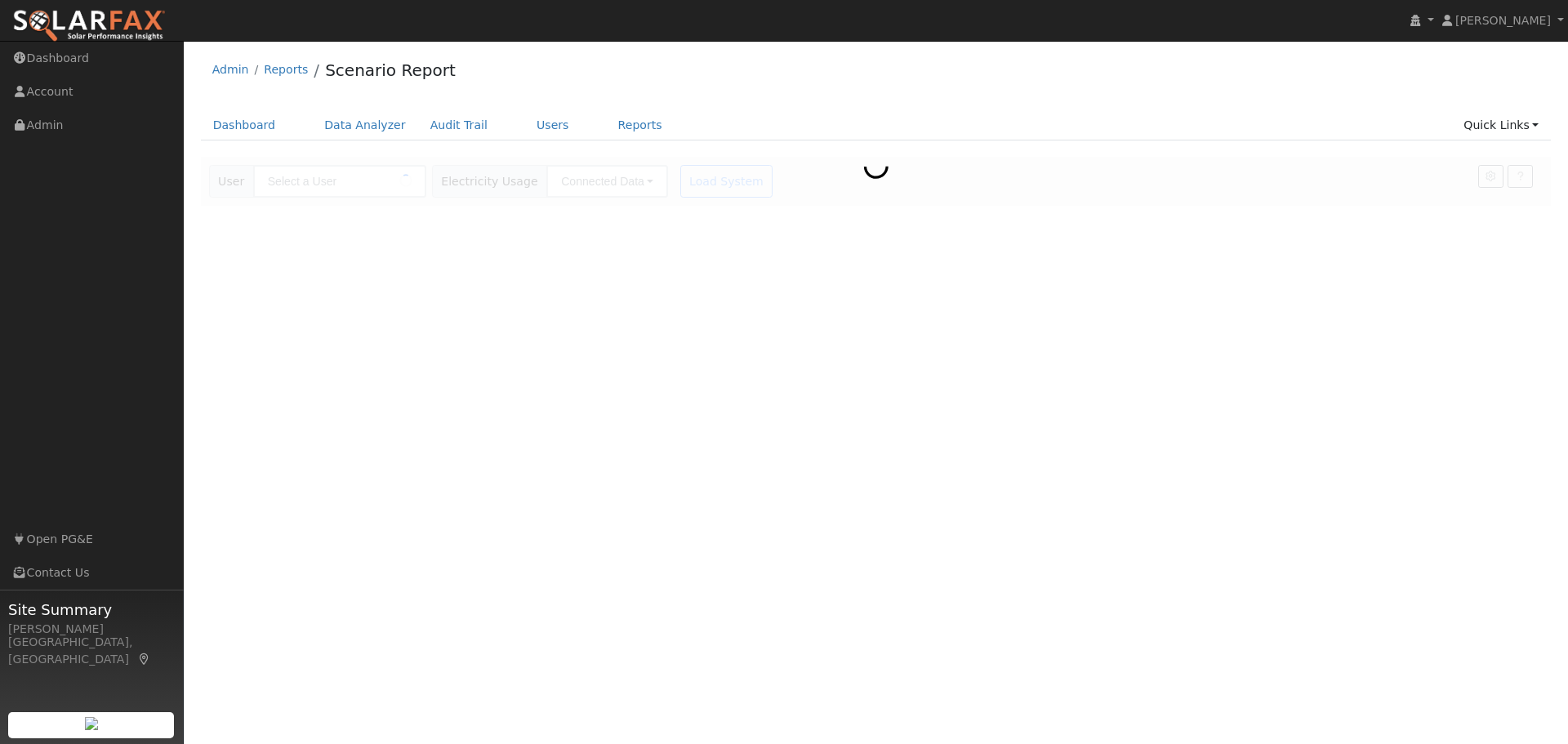
type input "[PERSON_NAME]"
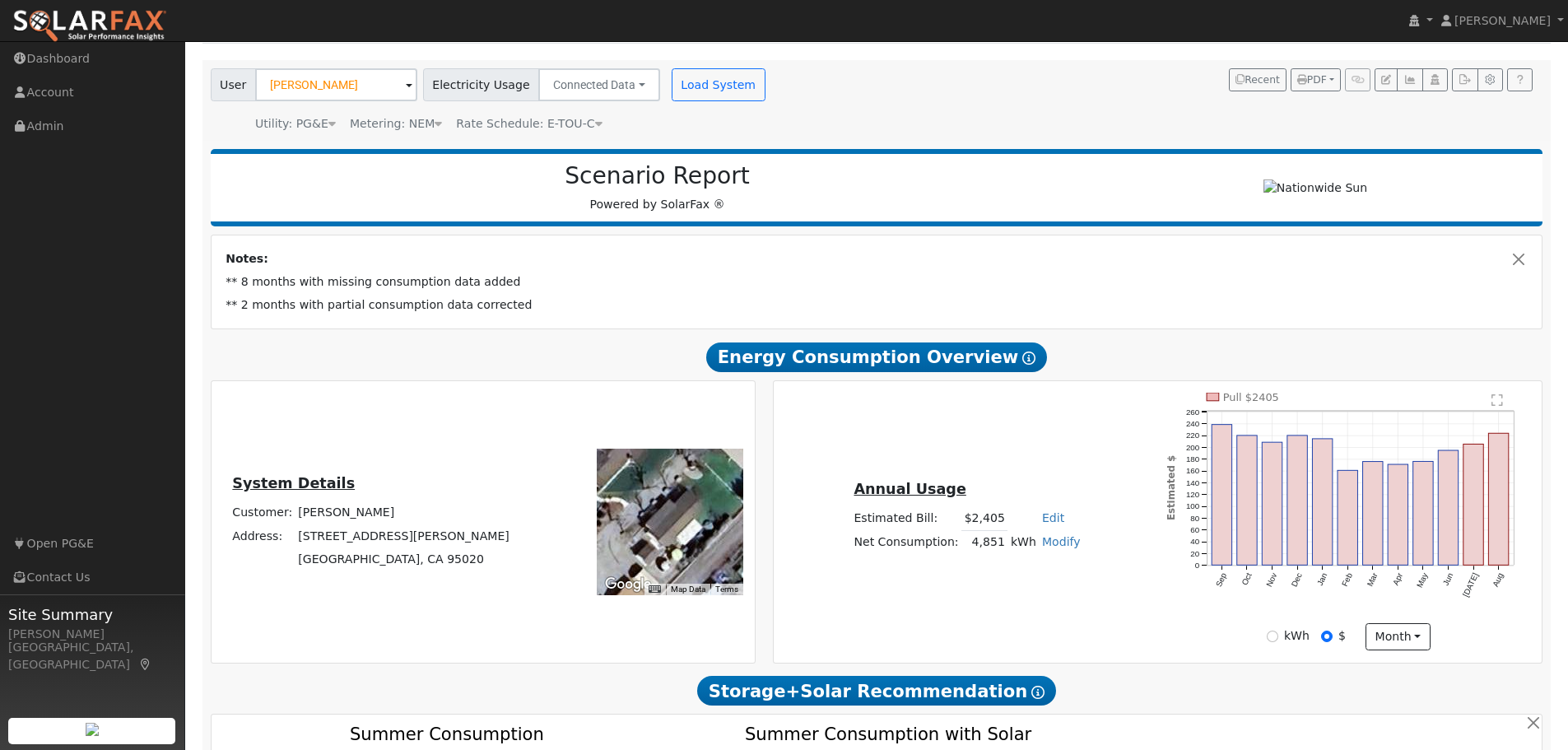
scroll to position [137, 0]
